Goal: Connect with others: Connect with others

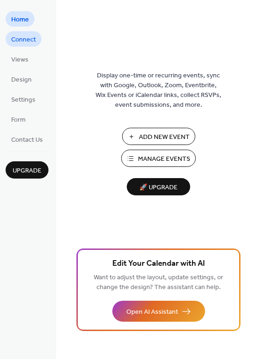
click at [21, 43] on span "Connect" at bounding box center [23, 40] width 25 height 10
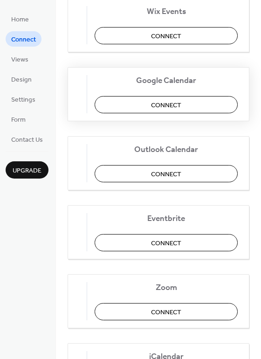
scroll to position [73, 0]
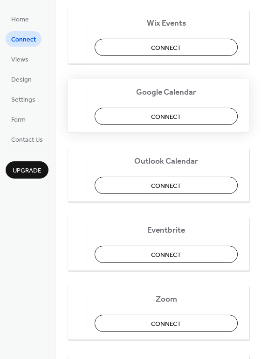
click at [164, 51] on span "Connect" at bounding box center [166, 48] width 30 height 10
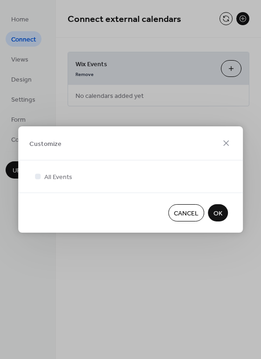
scroll to position [0, 0]
click at [217, 215] on span "OK" at bounding box center [217, 214] width 9 height 10
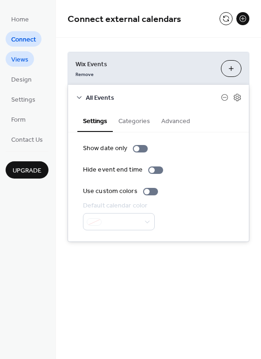
click at [18, 57] on span "Views" at bounding box center [19, 60] width 17 height 10
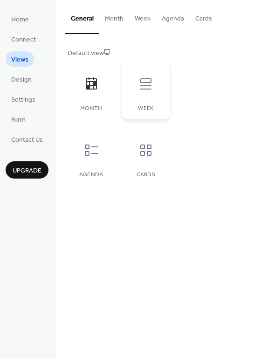
click at [147, 92] on div at bounding box center [146, 84] width 28 height 28
click at [95, 146] on icon at bounding box center [91, 149] width 13 height 11
click at [145, 153] on icon at bounding box center [145, 149] width 15 height 15
click at [89, 82] on icon at bounding box center [91, 83] width 11 height 12
